Goal: Go to known website: Access a specific website the user already knows

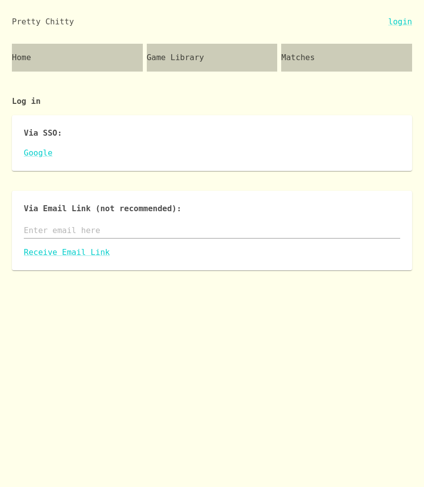
click at [198, 232] on input "text" at bounding box center [212, 230] width 377 height 16
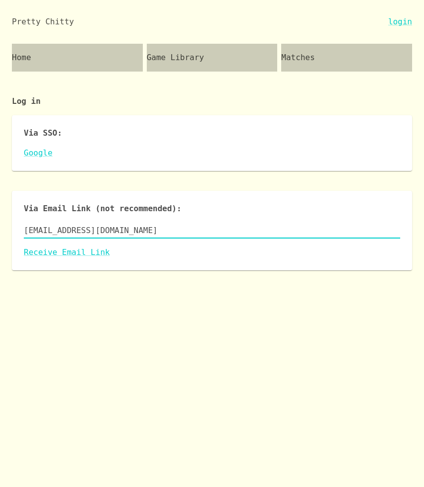
type input "[EMAIL_ADDRESS][DOMAIN_NAME]"
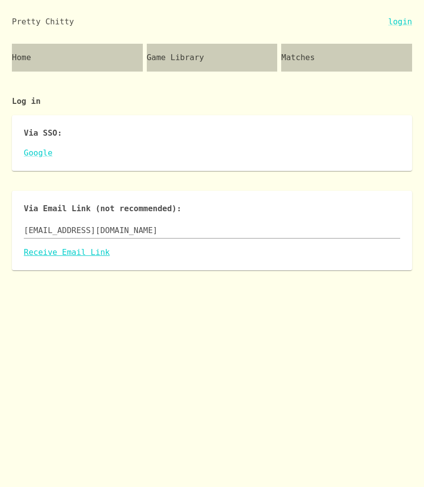
click at [83, 249] on link "Receive Email Link" at bounding box center [212, 252] width 377 height 12
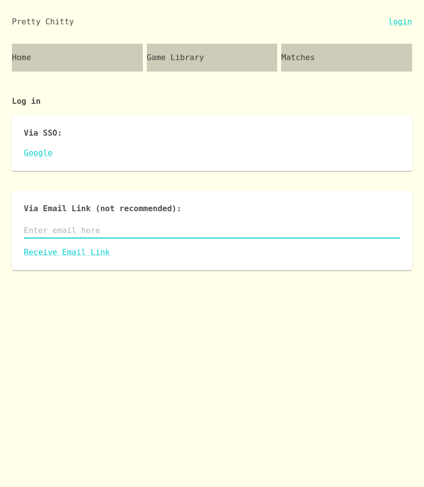
click at [96, 234] on input "text" at bounding box center [212, 230] width 377 height 16
type input "jbreckman+test2@gmail.com"
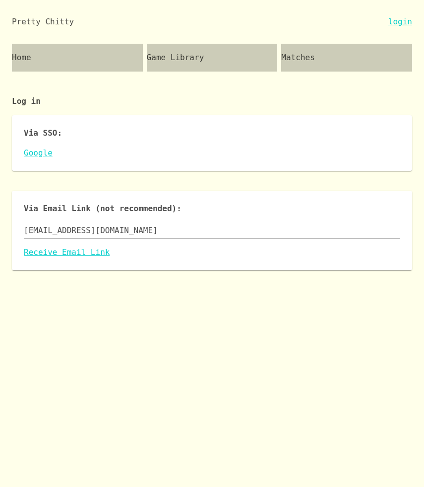
click at [73, 255] on link "Receive Email Link" at bounding box center [212, 252] width 377 height 12
